Goal: Transaction & Acquisition: Purchase product/service

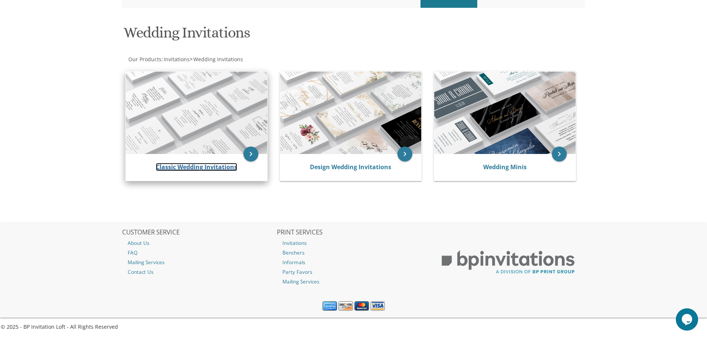
click at [201, 165] on link "Classic Wedding Invitations" at bounding box center [196, 167] width 81 height 8
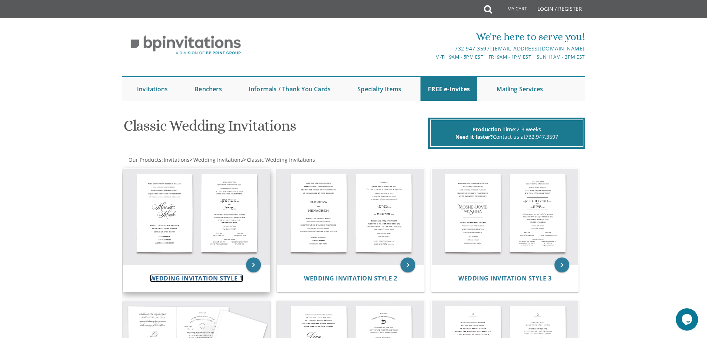
click at [195, 274] on span "Wedding Invitation Style 1" at bounding box center [196, 278] width 93 height 8
click at [195, 274] on div "Wedding Invitation Style 1" at bounding box center [196, 278] width 147 height 27
click at [252, 265] on icon "keyboard_arrow_right" at bounding box center [253, 265] width 15 height 15
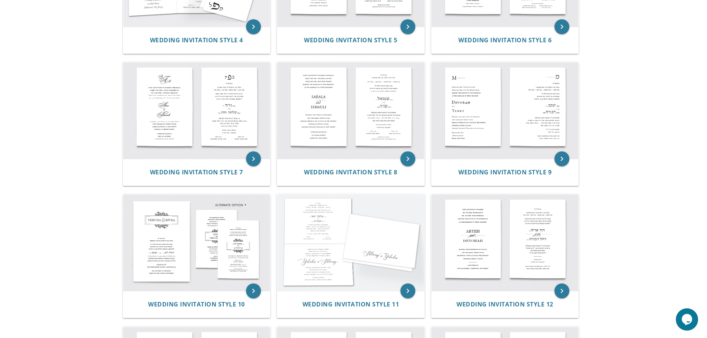
scroll to position [371, 0]
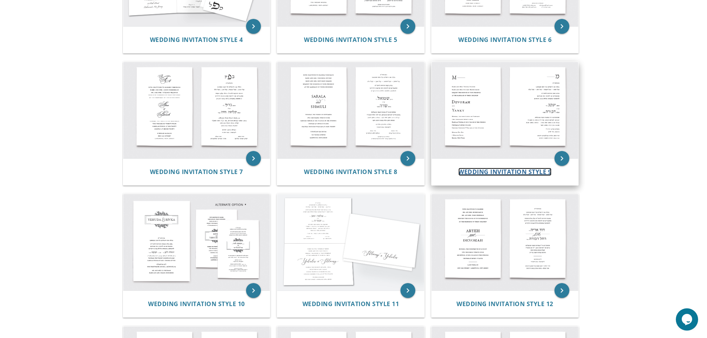
click at [476, 173] on span "Wedding Invitation Style 9" at bounding box center [504, 172] width 93 height 8
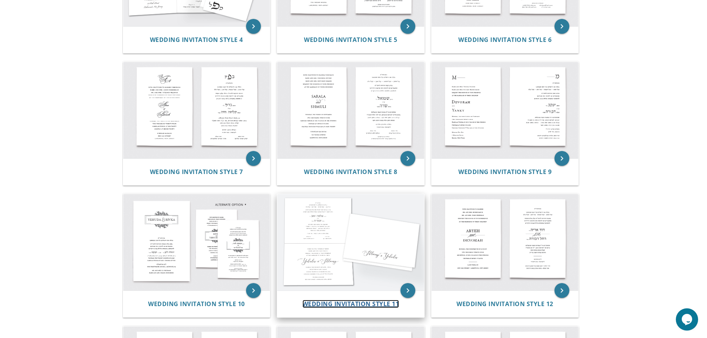
click at [331, 302] on span "Wedding Invitation Style 11" at bounding box center [350, 304] width 97 height 8
click at [331, 301] on span "Wedding Invitation Style 11" at bounding box center [350, 304] width 97 height 8
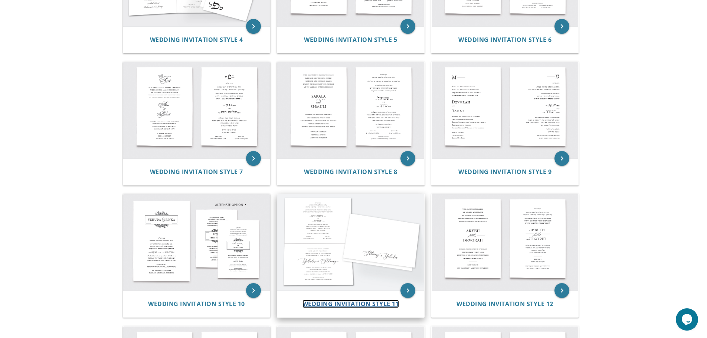
click at [331, 301] on span "Wedding Invitation Style 11" at bounding box center [350, 304] width 97 height 8
click at [406, 294] on icon "keyboard_arrow_right" at bounding box center [407, 290] width 15 height 15
click at [370, 304] on span "Wedding Invitation Style 11" at bounding box center [350, 304] width 97 height 8
click at [375, 302] on span "Wedding Invitation Style 11" at bounding box center [350, 304] width 97 height 8
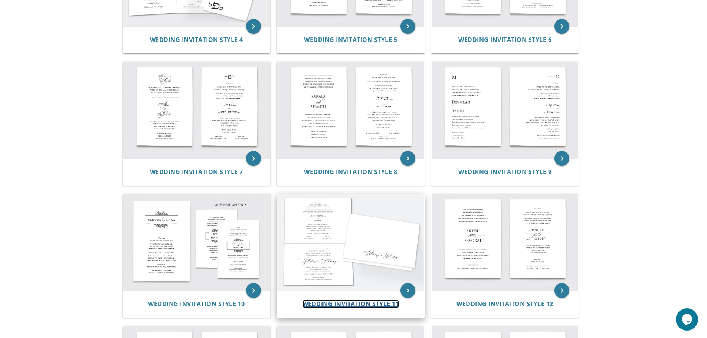
click at [331, 307] on span "Wedding Invitation Style 11" at bounding box center [350, 304] width 97 height 8
click at [407, 287] on icon "keyboard_arrow_right" at bounding box center [407, 290] width 15 height 15
click at [407, 289] on icon "keyboard_arrow_right" at bounding box center [407, 290] width 15 height 15
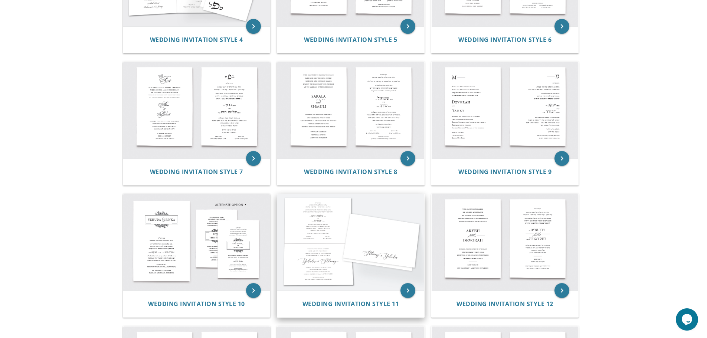
click at [347, 210] on img at bounding box center [350, 242] width 147 height 96
click at [363, 231] on img at bounding box center [350, 242] width 147 height 96
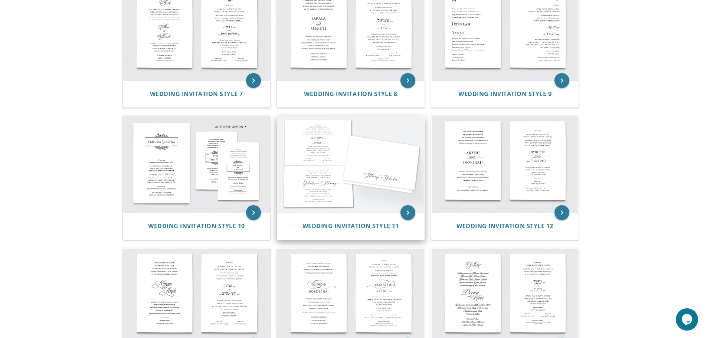
scroll to position [445, 0]
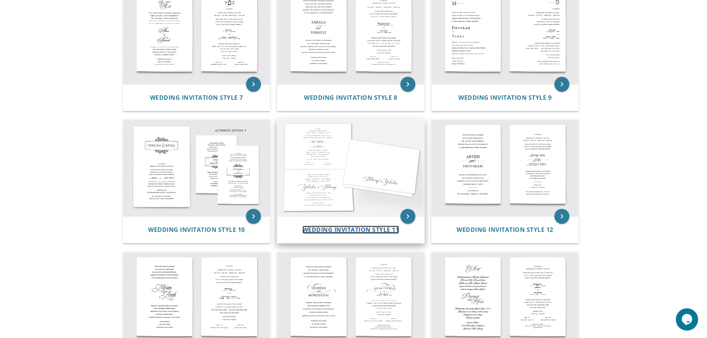
click at [363, 231] on span "Wedding Invitation Style 11" at bounding box center [350, 230] width 97 height 8
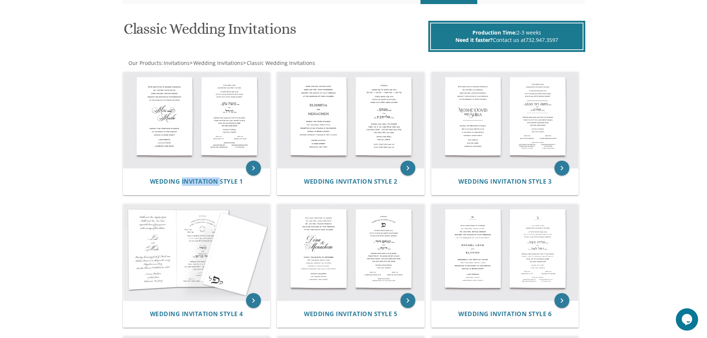
scroll to position [0, 0]
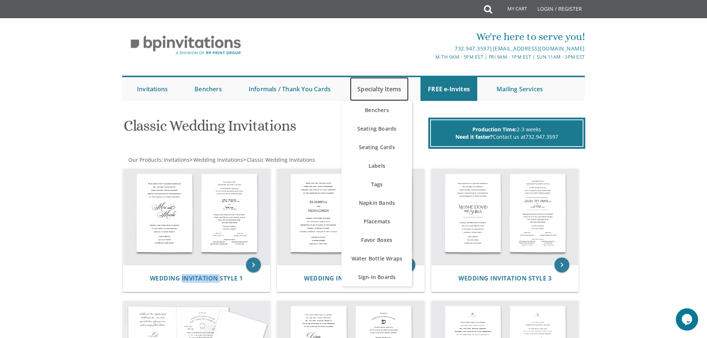
click at [385, 88] on link "Specialty Items" at bounding box center [379, 89] width 59 height 24
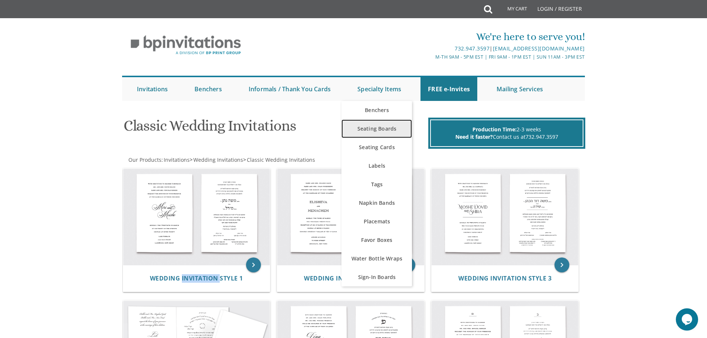
click at [391, 130] on link "Seating Boards" at bounding box center [376, 128] width 71 height 19
click at [389, 127] on link "Seating Boards" at bounding box center [376, 128] width 71 height 19
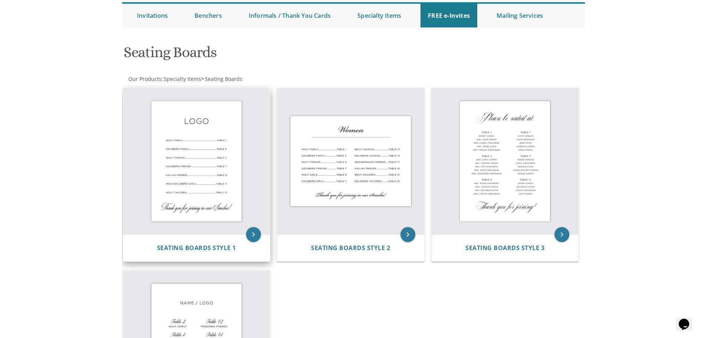
scroll to position [74, 0]
click at [211, 246] on span "Seating Boards Style 1" at bounding box center [196, 247] width 79 height 8
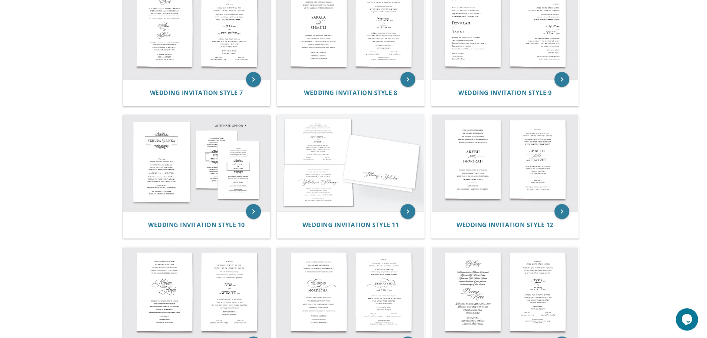
scroll to position [519, 0]
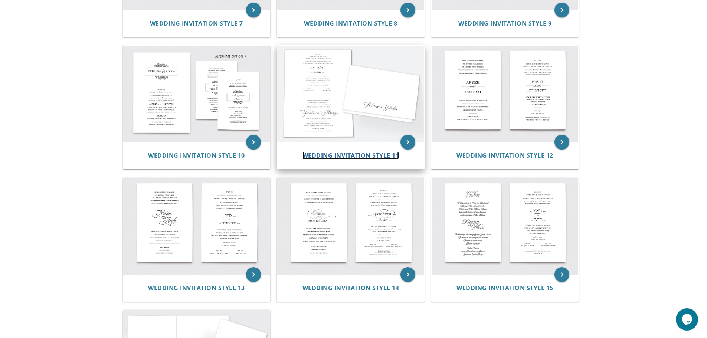
click at [364, 155] on span "Wedding Invitation Style 11" at bounding box center [350, 155] width 97 height 8
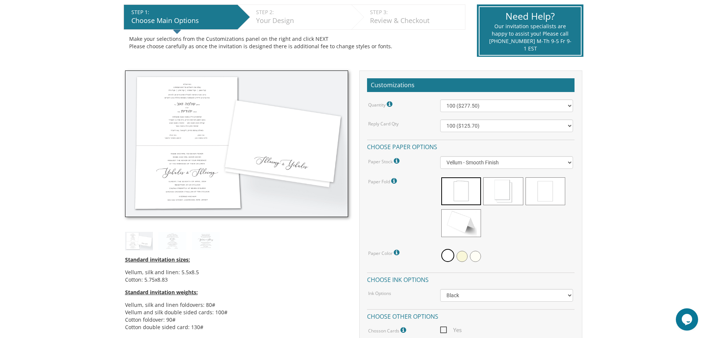
scroll to position [148, 0]
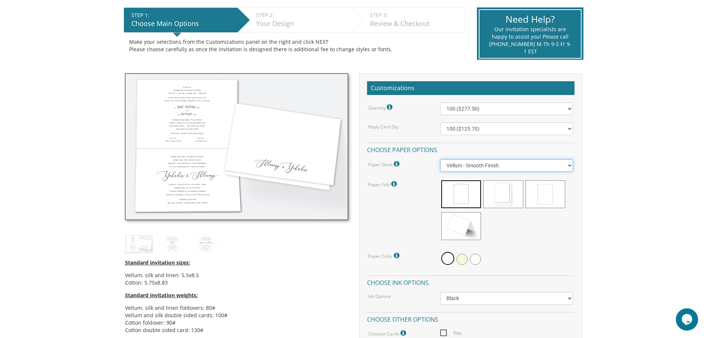
click at [506, 170] on select "Vellum - Smooth Finish Linen - Subtle Embossed Crosshatch Texture Silk - Soft, …" at bounding box center [506, 165] width 133 height 13
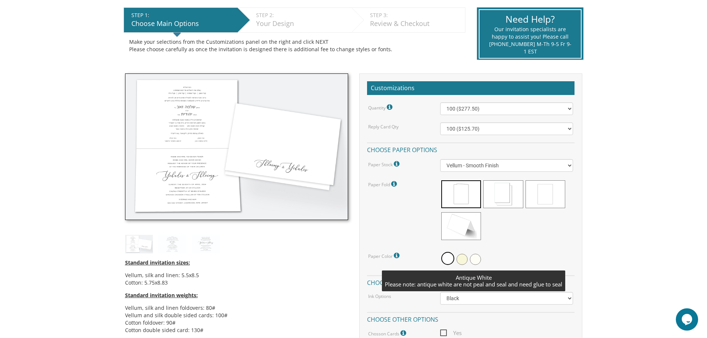
click at [478, 261] on span at bounding box center [475, 259] width 11 height 11
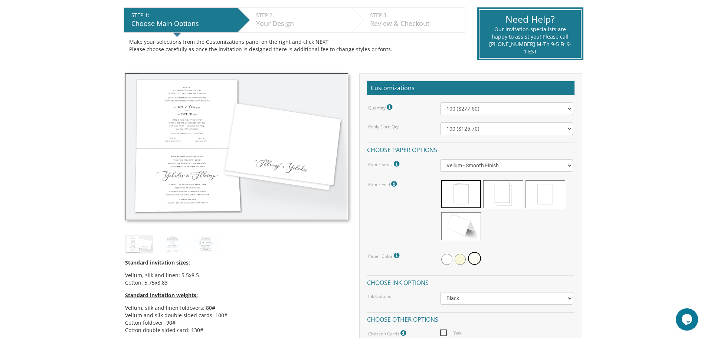
click at [399, 253] on icon at bounding box center [397, 255] width 7 height 7
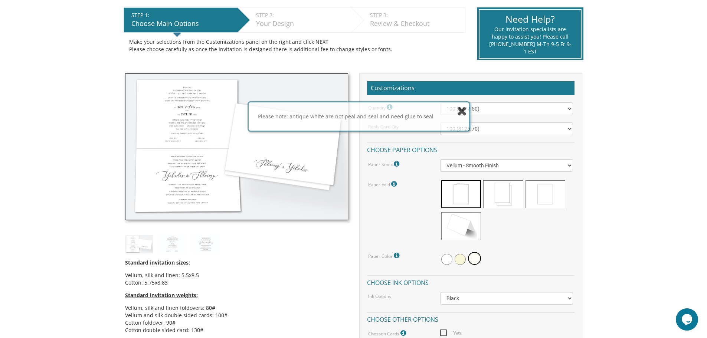
click at [397, 255] on icon at bounding box center [397, 255] width 7 height 7
click at [462, 114] on icon at bounding box center [462, 110] width 10 height 13
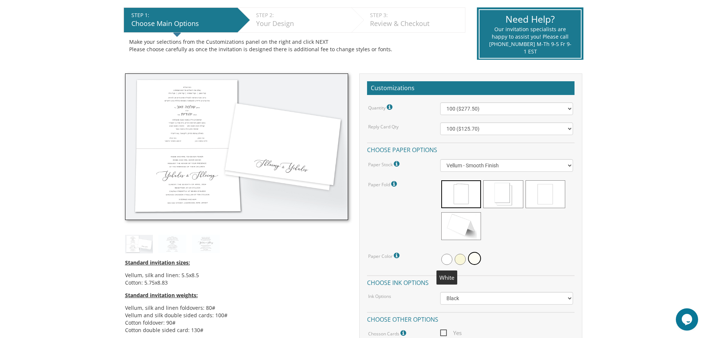
click at [448, 258] on span at bounding box center [446, 259] width 11 height 11
click at [464, 258] on span at bounding box center [461, 259] width 11 height 11
click at [442, 258] on span at bounding box center [446, 259] width 11 height 11
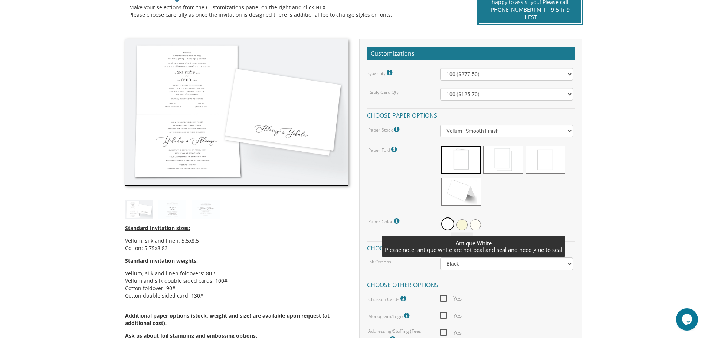
scroll to position [223, 0]
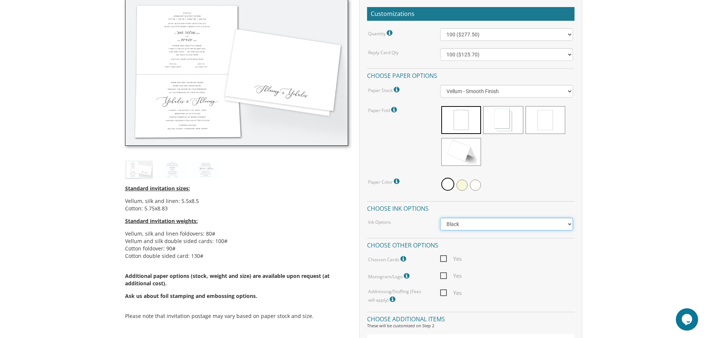
click at [480, 229] on select "Black Colored Ink ($65.00) Black + One Color ($211.00) Two Colors ($265.00)" at bounding box center [506, 224] width 133 height 13
click at [510, 195] on div "Quantity Please note: Quantities may be modified after order completion. For we…" at bounding box center [470, 166] width 207 height 276
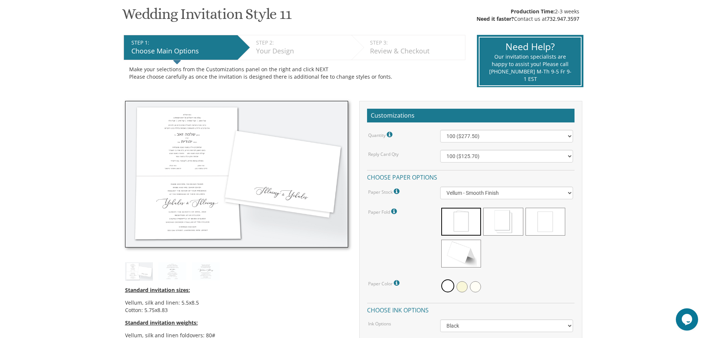
scroll to position [37, 0]
